Goal: Contribute content: Add original content to the website for others to see

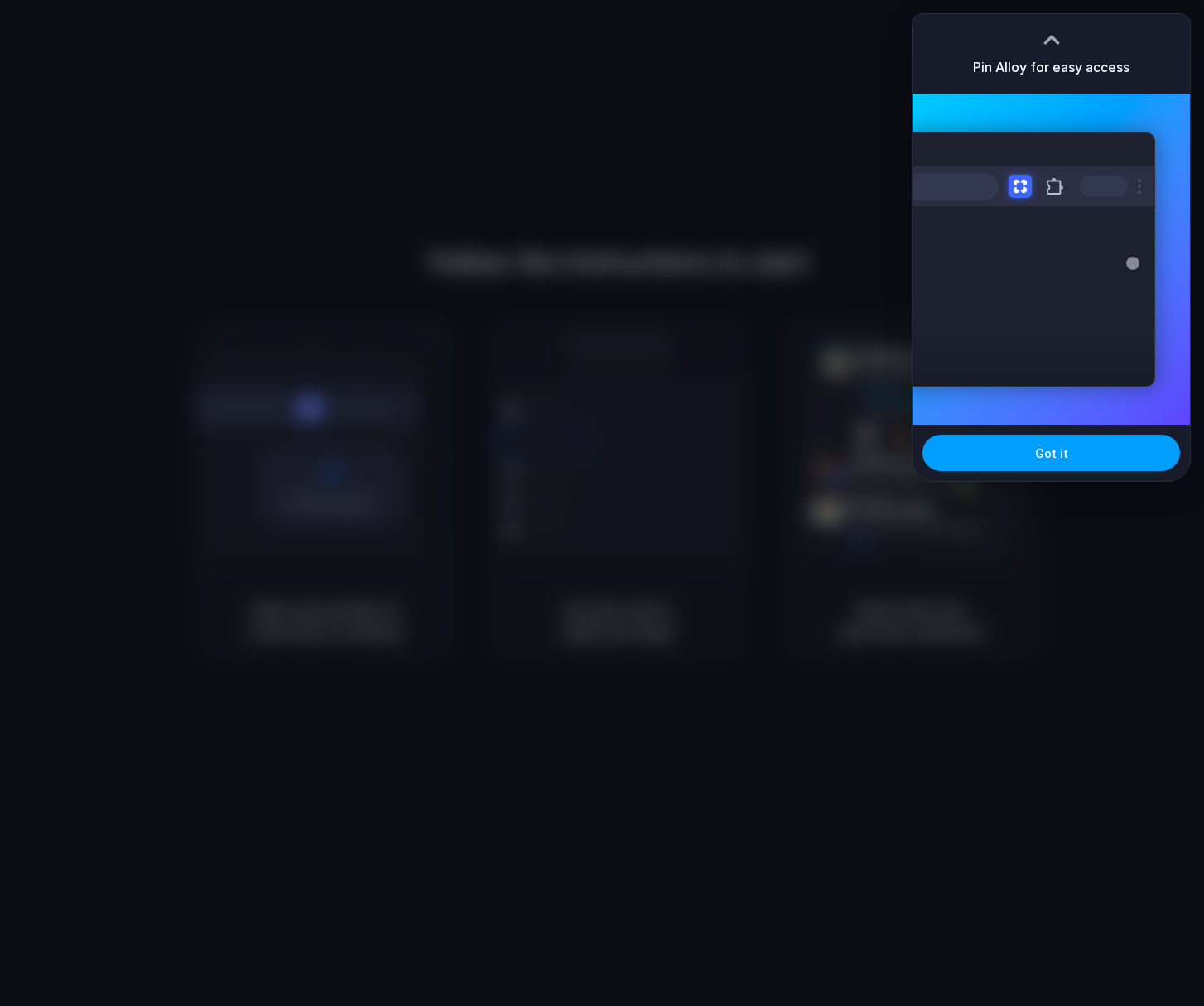
click at [1087, 459] on button "Got it" at bounding box center [1050, 453] width 257 height 36
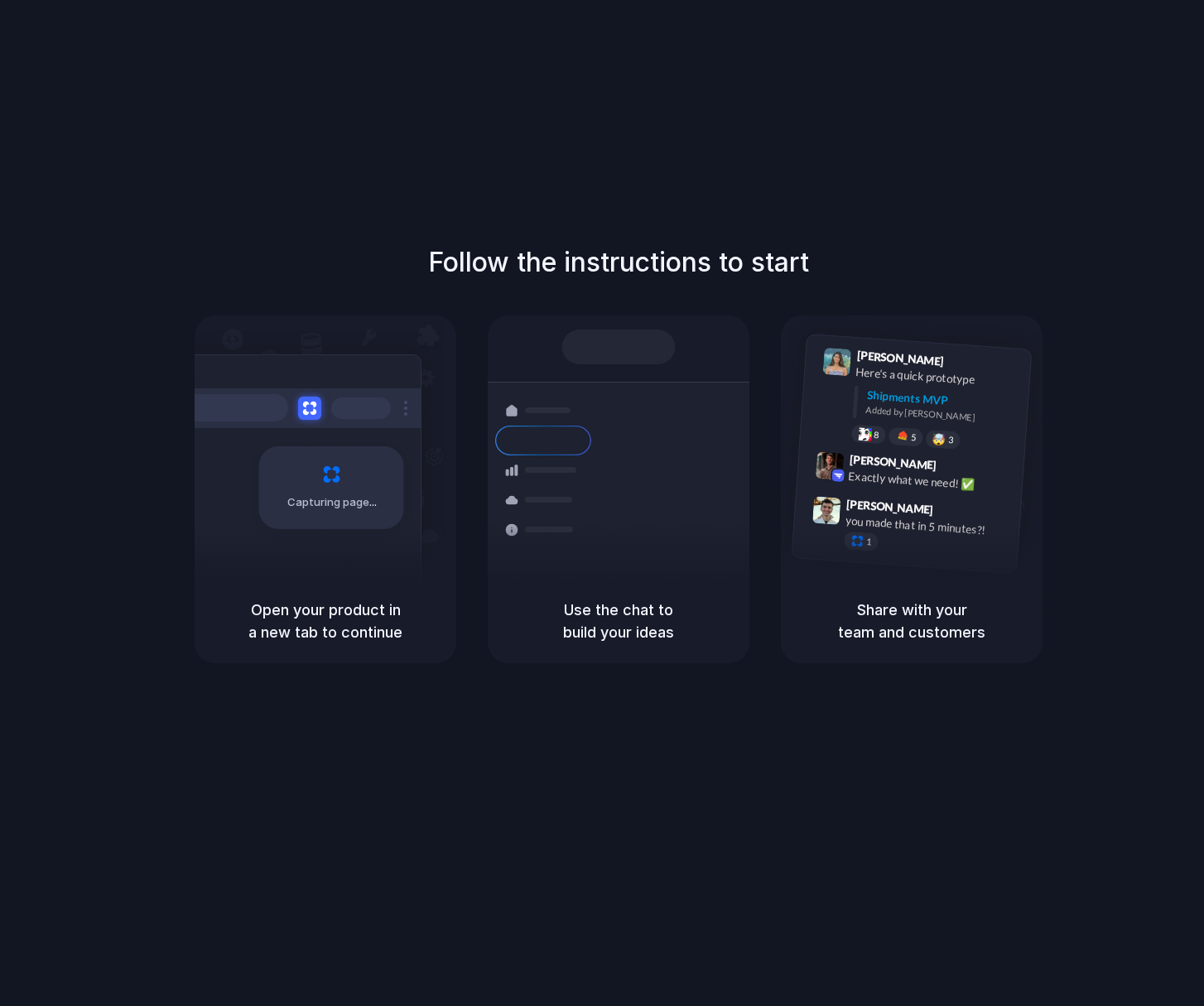
click at [949, 166] on div "Follow the instructions to start Capturing page Open your product in a new tab …" at bounding box center [618, 520] width 1237 height 1039
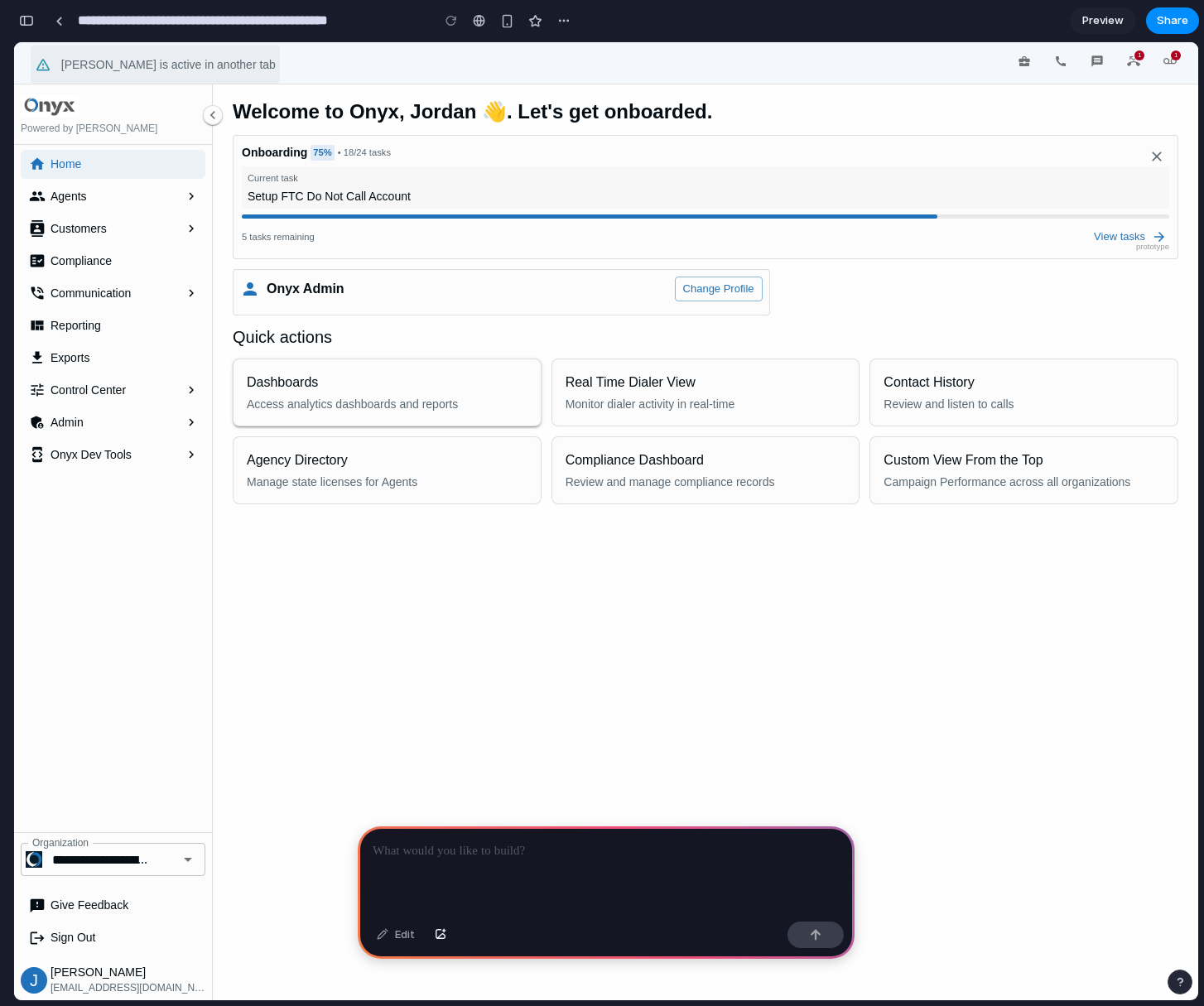
click at [328, 419] on button "Dashboards Access analytics dashboards and reports" at bounding box center [387, 392] width 307 height 66
click at [119, 300] on span "Communication" at bounding box center [116, 293] width 130 height 17
click at [185, 298] on icon "communication" at bounding box center [190, 292] width 15 height 15
click at [217, 118] on icon "button" at bounding box center [212, 115] width 16 height 16
click at [457, 852] on p at bounding box center [605, 851] width 467 height 20
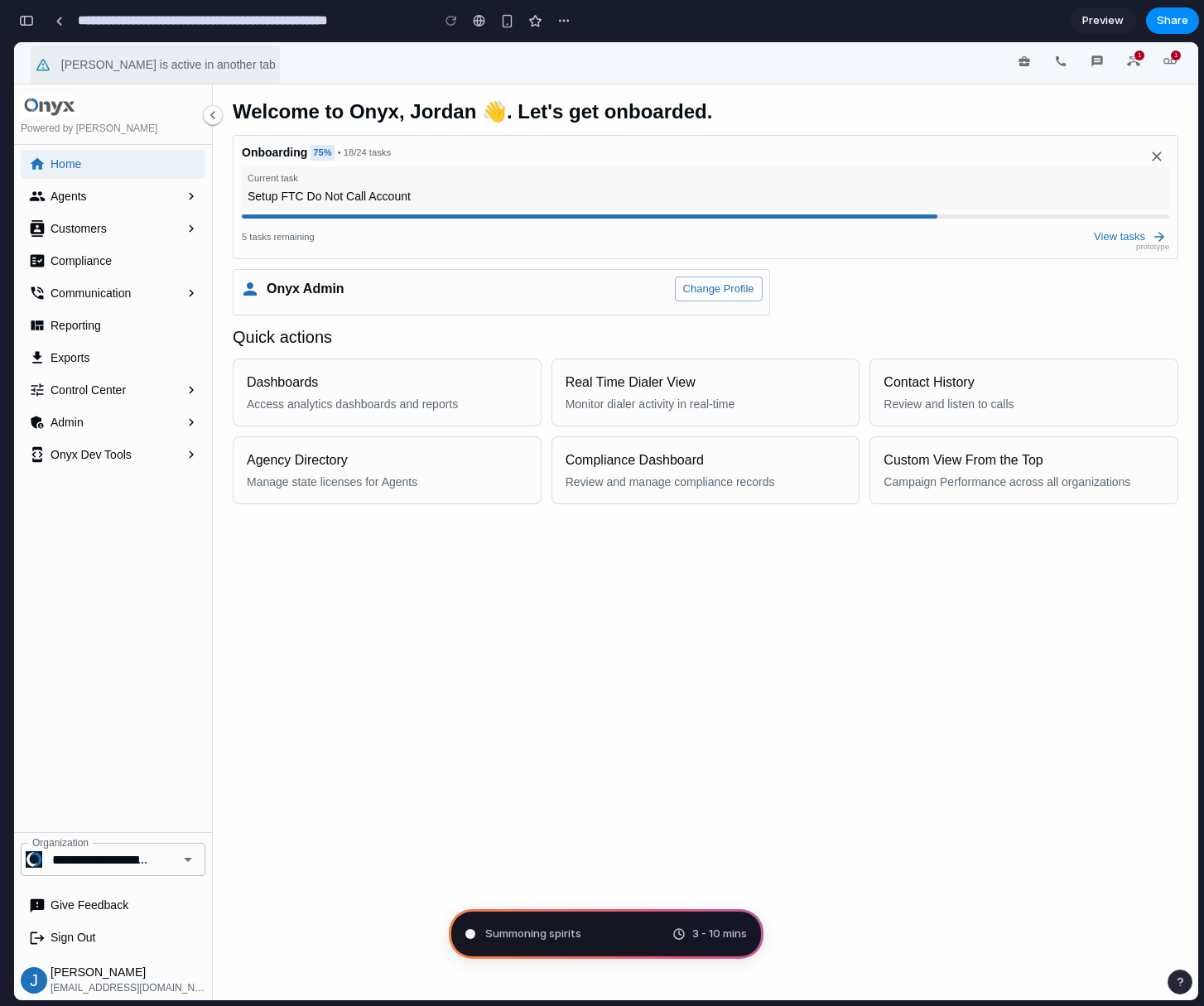
type input "**********"
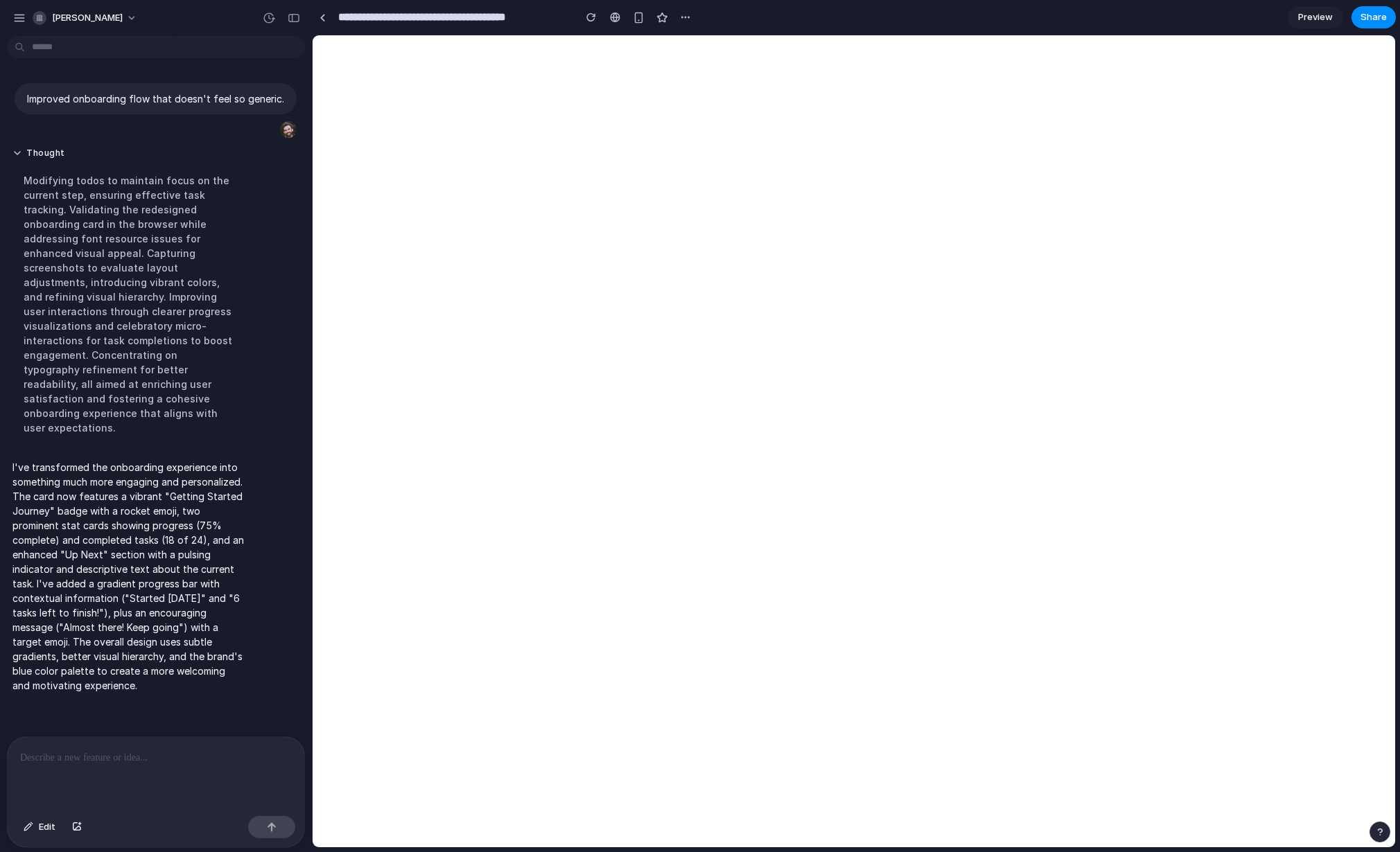
click at [1007, 15] on span "Preview" at bounding box center [1315, 17] width 34 height 14
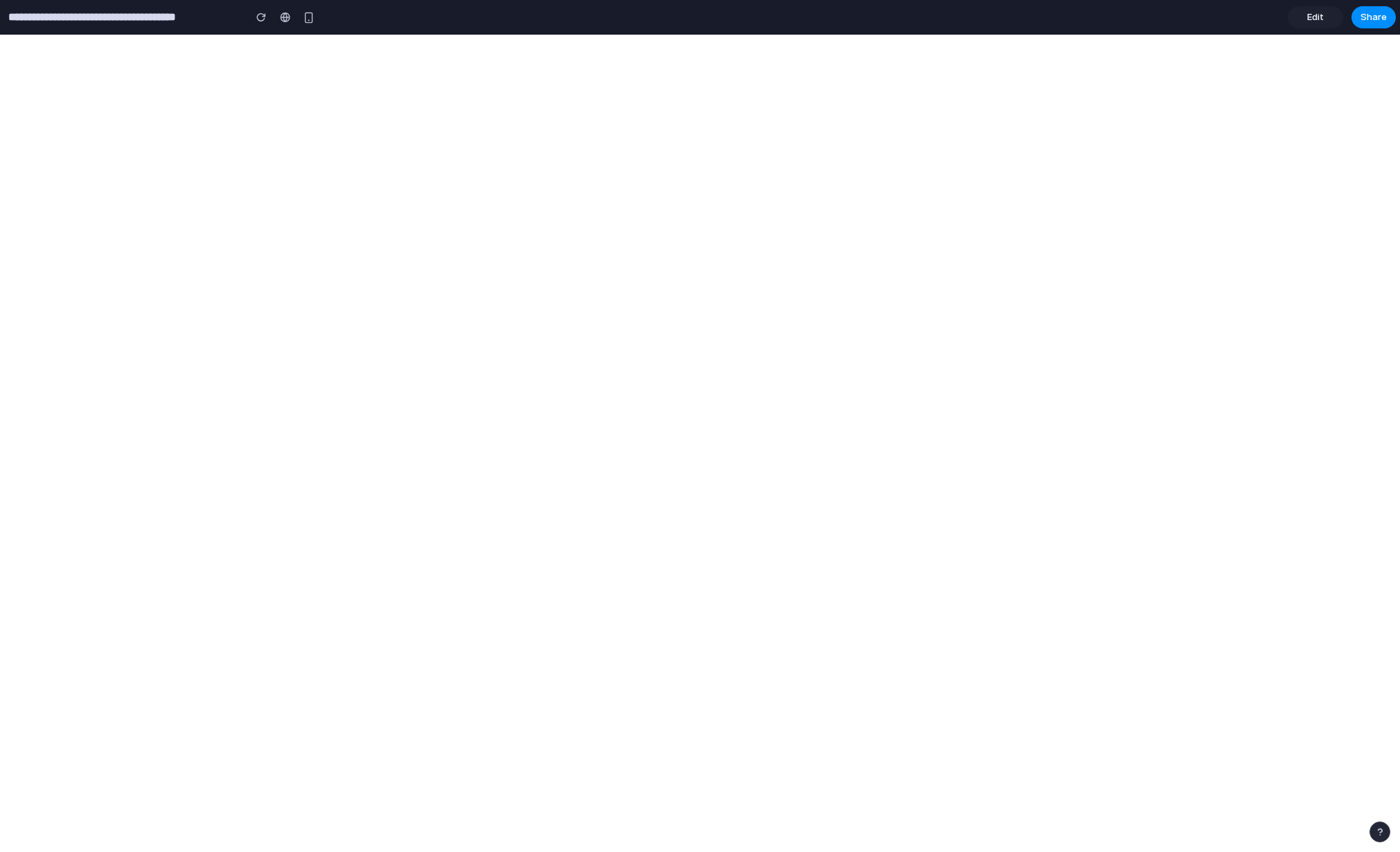
click at [1007, 16] on span "Edit" at bounding box center [1315, 17] width 17 height 14
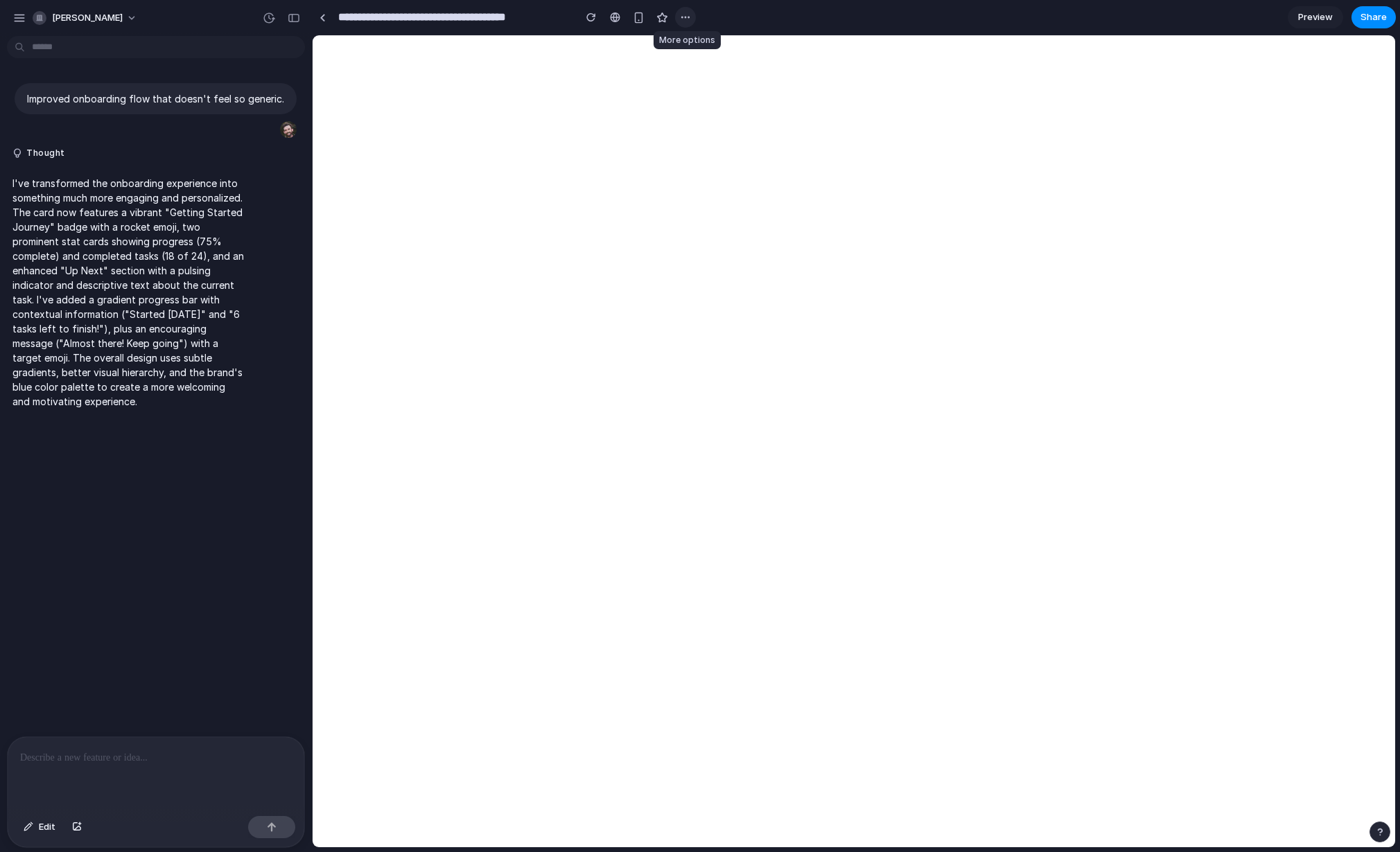
click at [687, 18] on div "button" at bounding box center [685, 17] width 11 height 11
click at [902, 14] on div "Duplicate Delete" at bounding box center [700, 426] width 1400 height 852
click at [37, 821] on button "Edit" at bounding box center [39, 827] width 46 height 22
click at [613, 446] on div at bounding box center [854, 441] width 1083 height 812
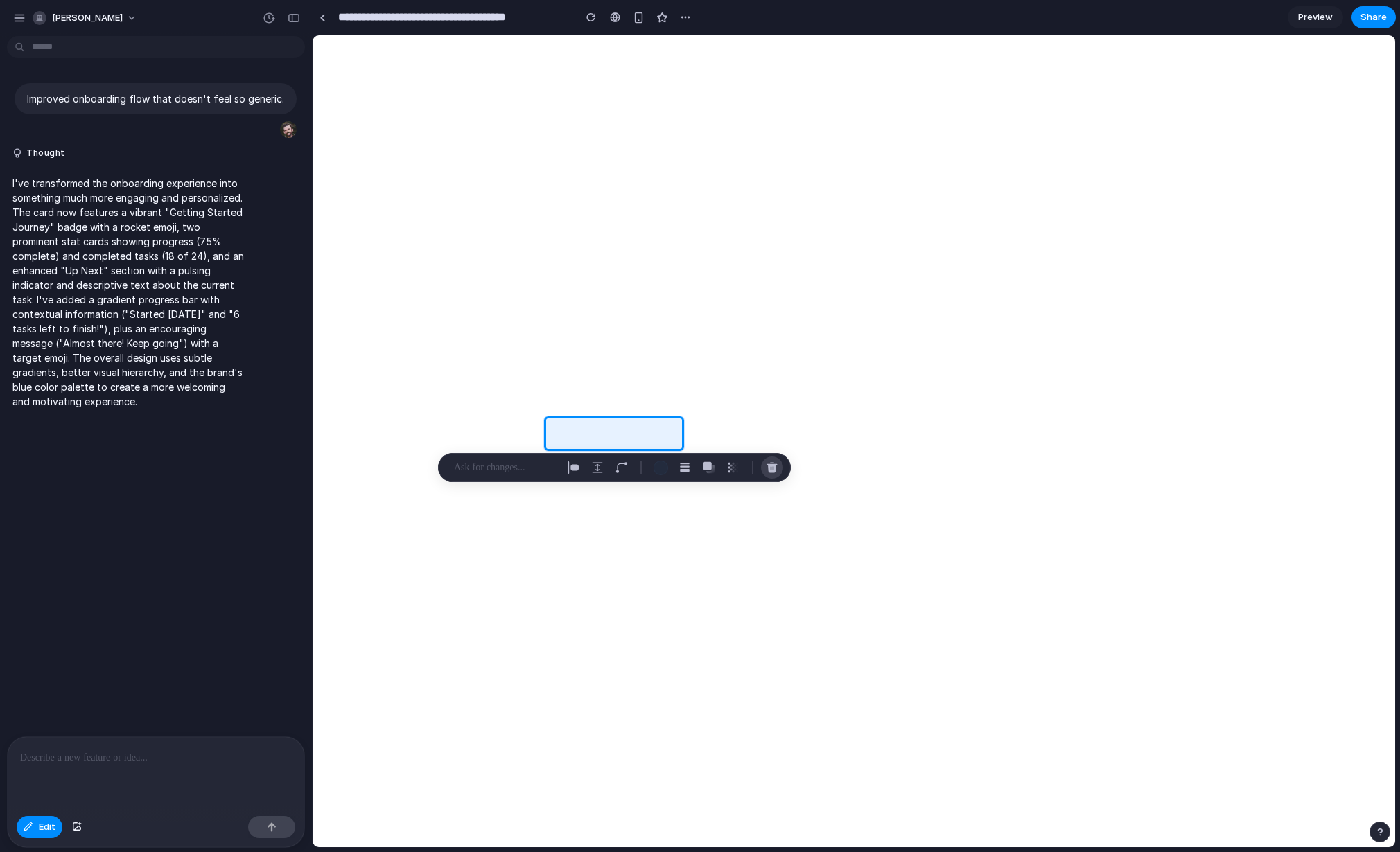
click at [773, 470] on div "button" at bounding box center [772, 467] width 12 height 12
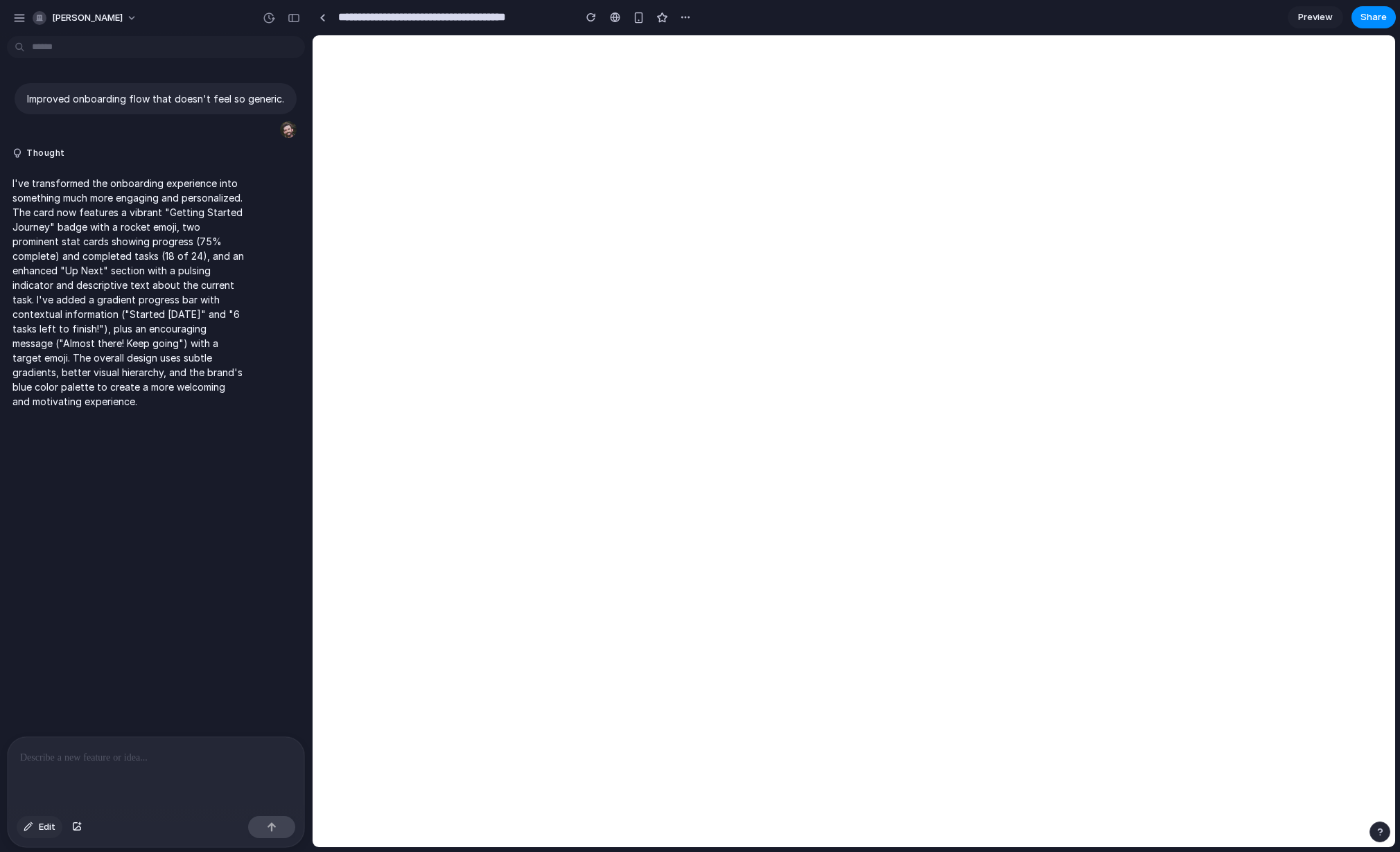
click at [39, 826] on span "Edit" at bounding box center [47, 827] width 17 height 14
click at [17, 21] on div "button" at bounding box center [19, 17] width 12 height 12
click at [261, 459] on div "Improved onboarding flow that doesn't feel so generic. Thought I've transformed…" at bounding box center [151, 389] width 304 height 695
click at [1007, 17] on span "Share" at bounding box center [1373, 17] width 27 height 14
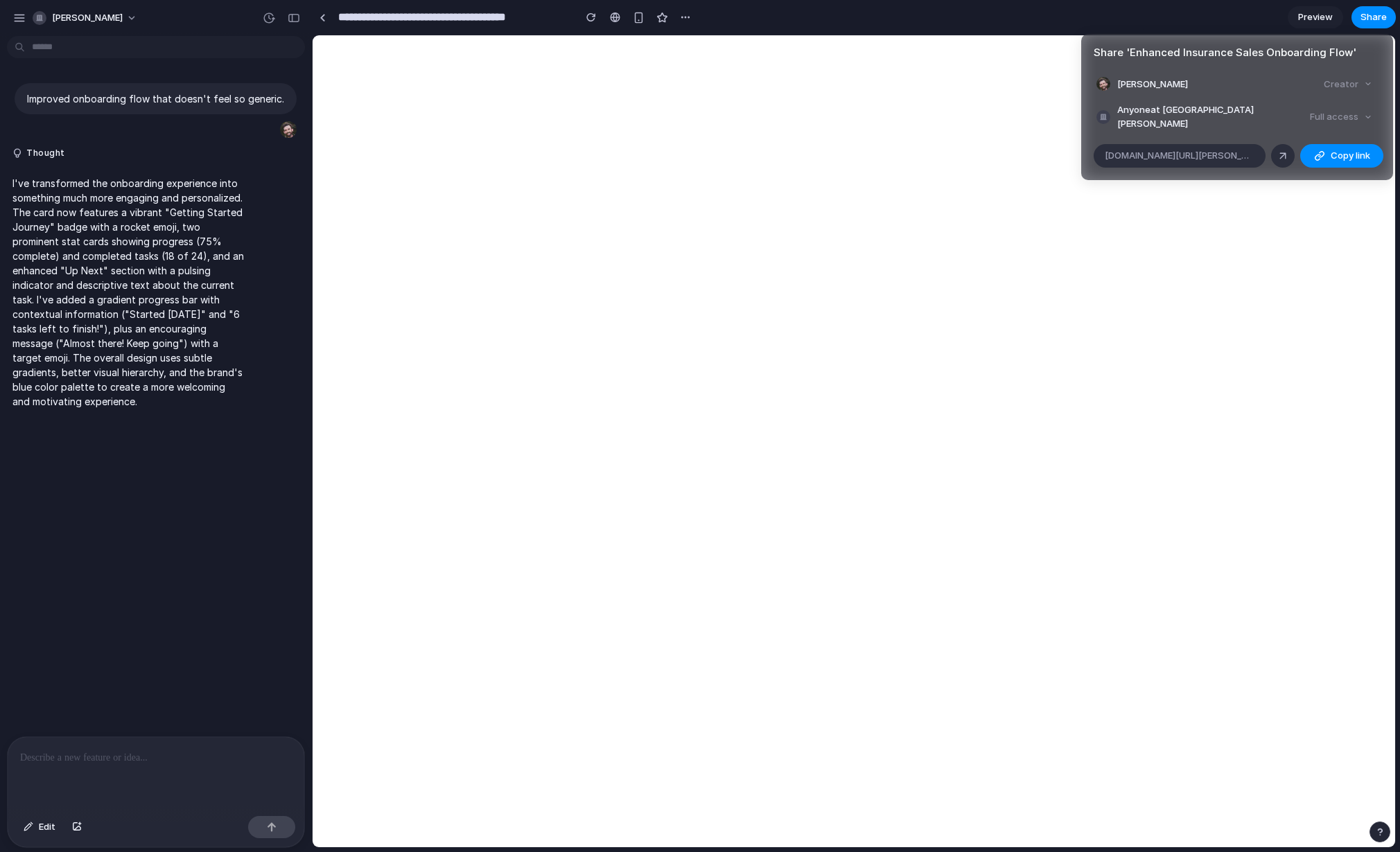
click at [876, 319] on div "Share ' Enhanced Insurance Sales Onboarding Flow ' Jordan Fleuriet Creator Anyo…" at bounding box center [700, 426] width 1400 height 852
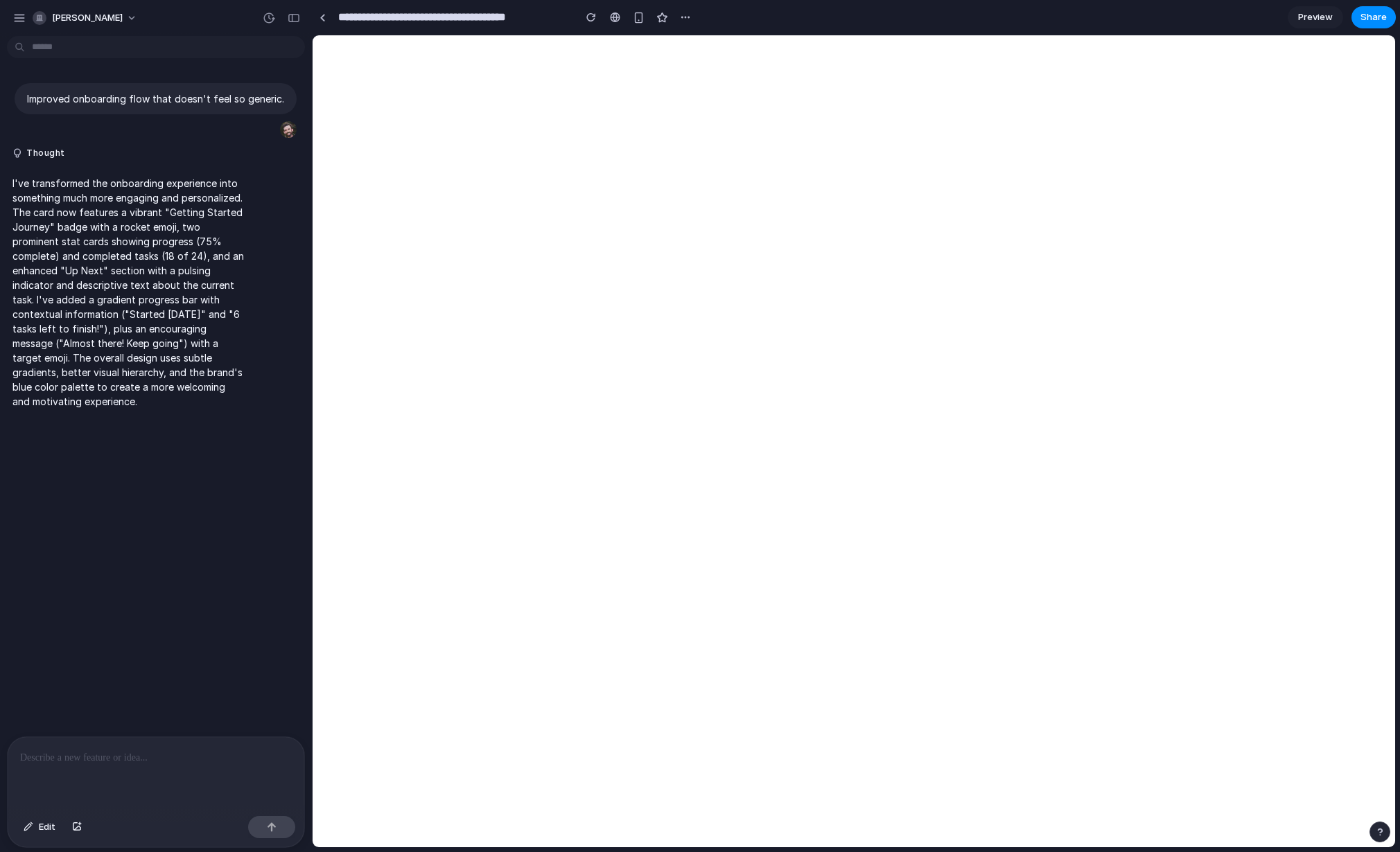
click at [161, 750] on p at bounding box center [156, 758] width 271 height 17
